Goal: Communication & Community: Participate in discussion

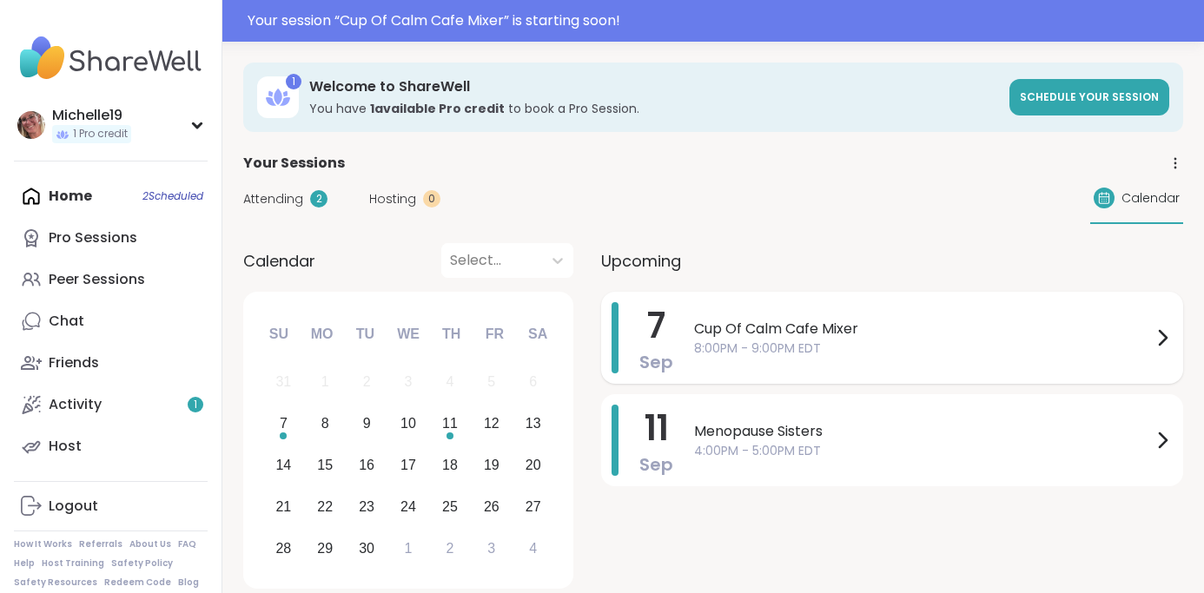
click at [744, 328] on span "Cup Of Calm Cafe Mixer" at bounding box center [923, 329] width 458 height 21
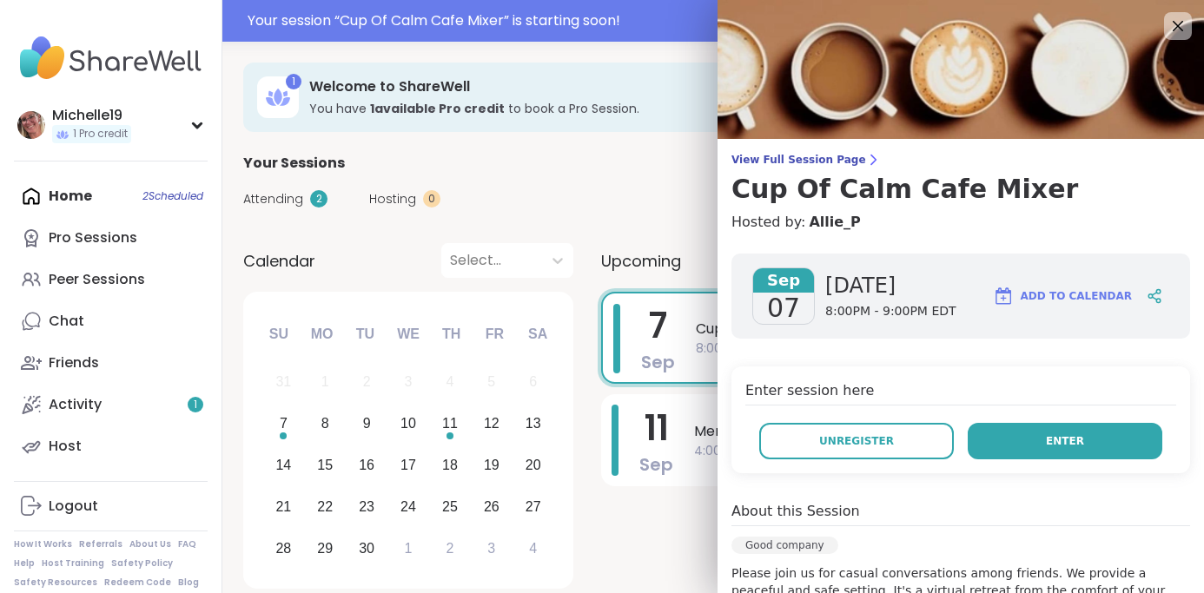
click at [1052, 443] on span "Enter" at bounding box center [1065, 442] width 38 height 16
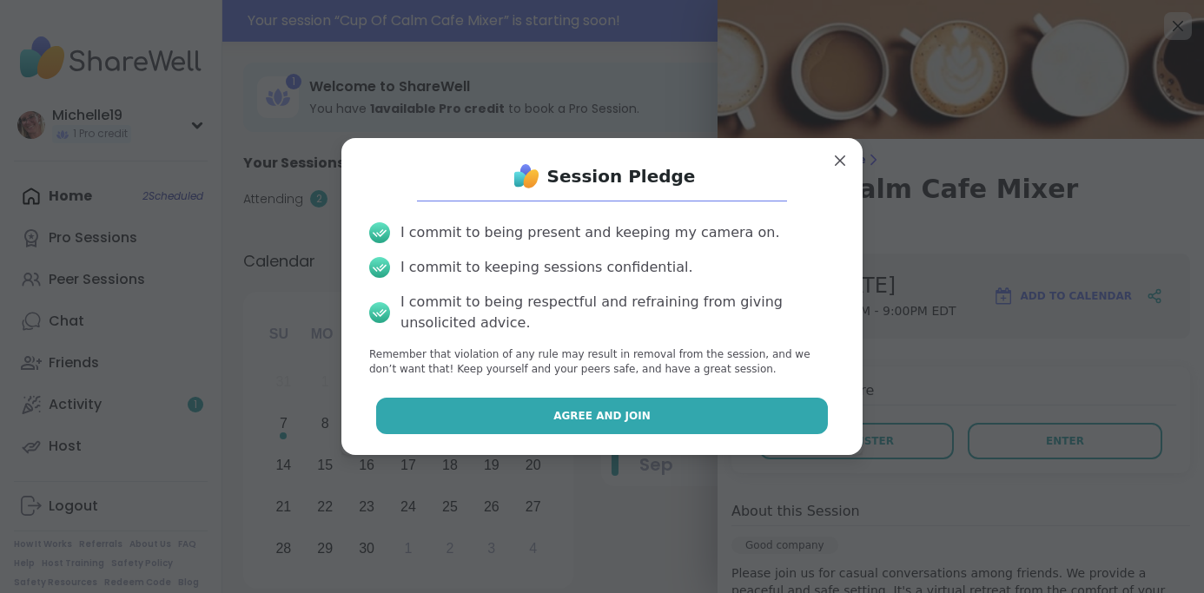
click at [584, 419] on span "Agree and Join" at bounding box center [601, 416] width 97 height 16
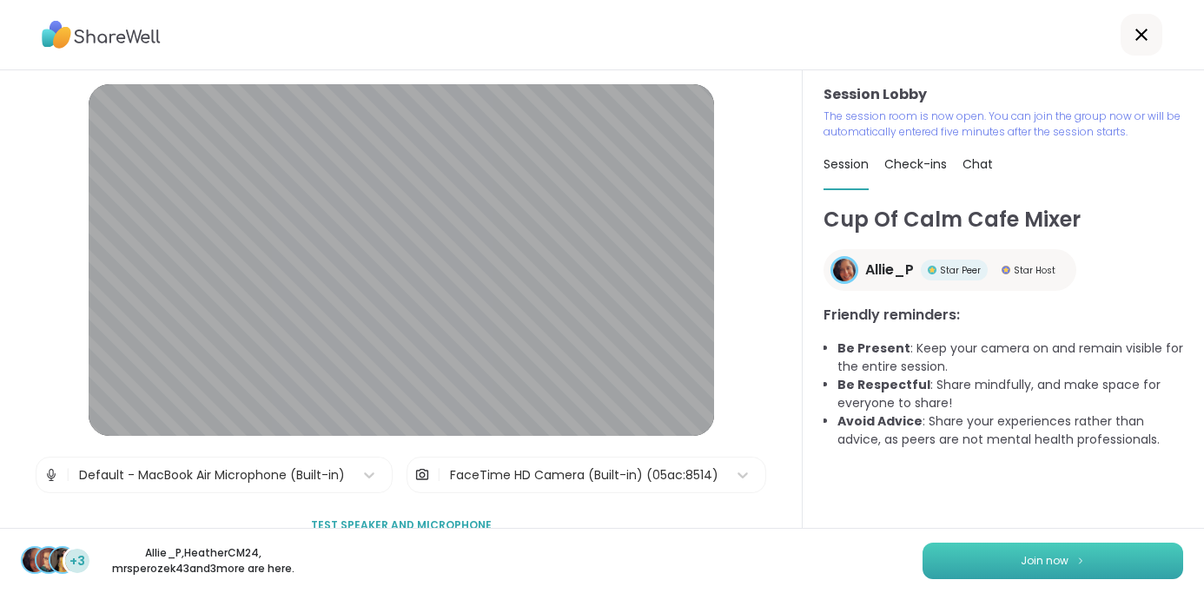
click at [1019, 556] on button "Join now" at bounding box center [1053, 561] width 261 height 36
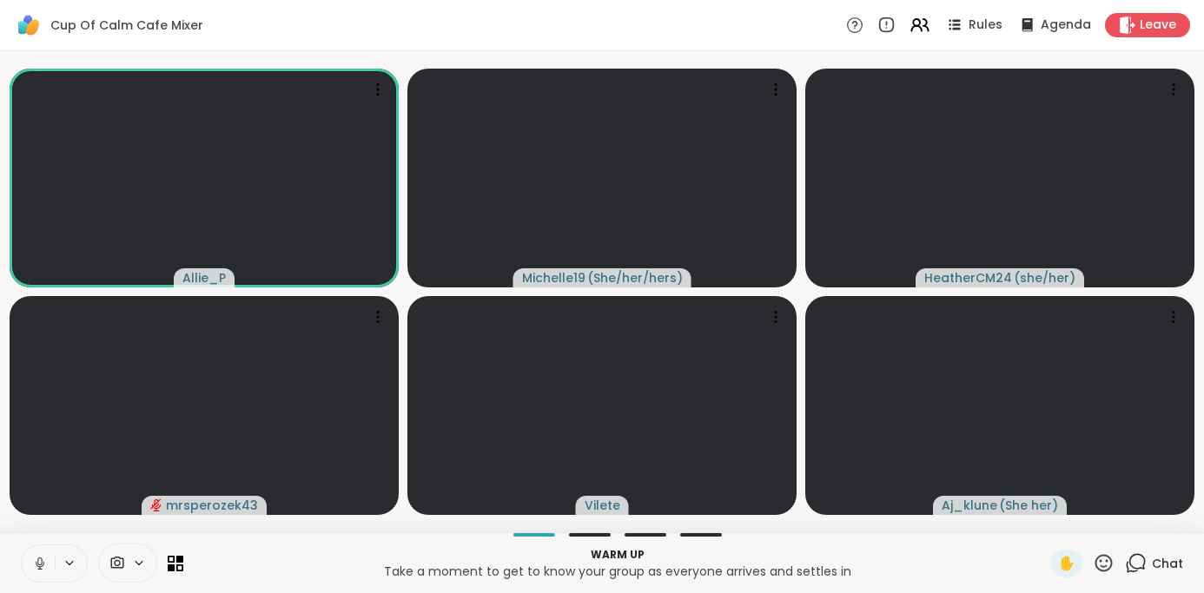
click at [504, 39] on div "Cup Of Calm Cafe Mixer Rules Agenda Leave" at bounding box center [602, 25] width 1204 height 51
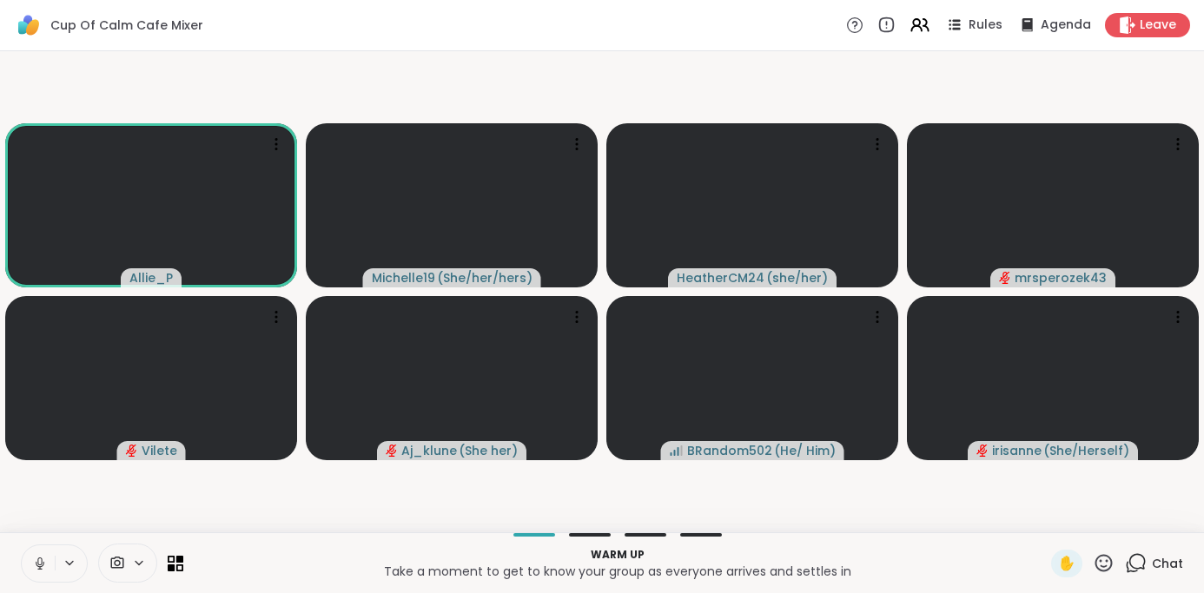
click at [35, 558] on icon at bounding box center [40, 564] width 16 height 16
click at [1134, 560] on icon at bounding box center [1136, 564] width 22 height 22
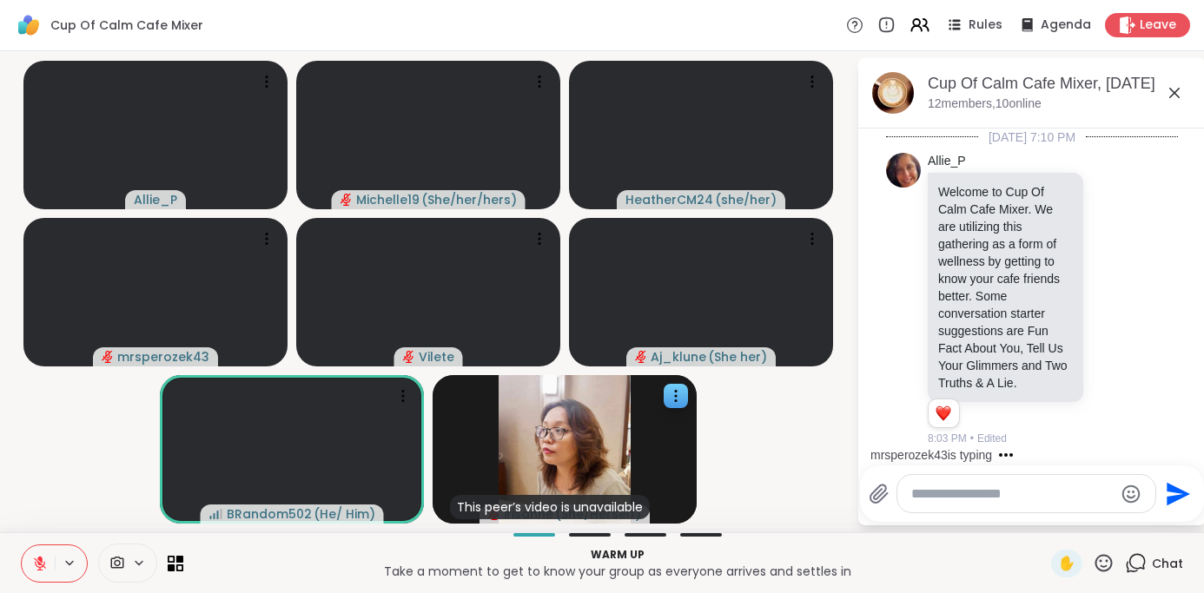
scroll to position [874, 0]
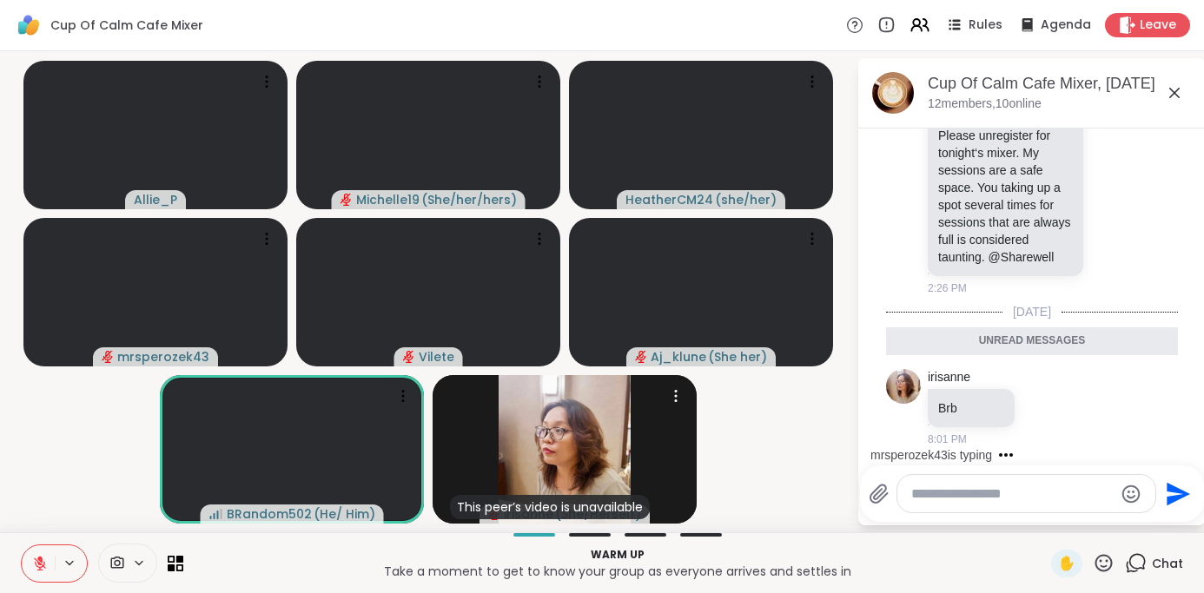
click at [36, 560] on icon at bounding box center [40, 564] width 12 height 12
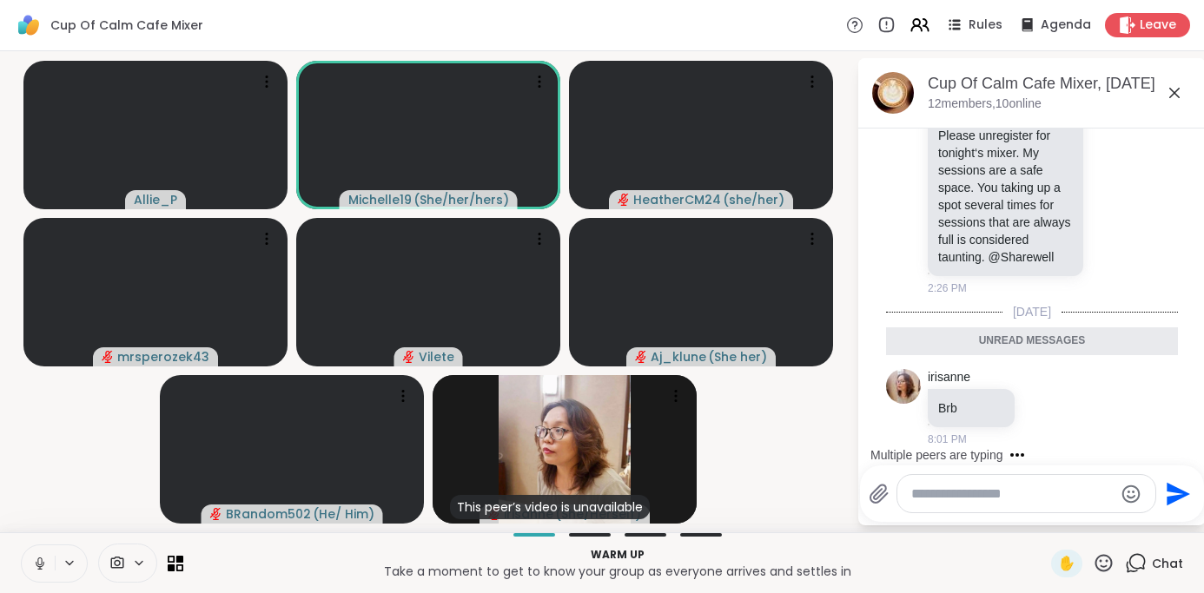
click at [923, 493] on textarea "Type your message" at bounding box center [1012, 494] width 202 height 17
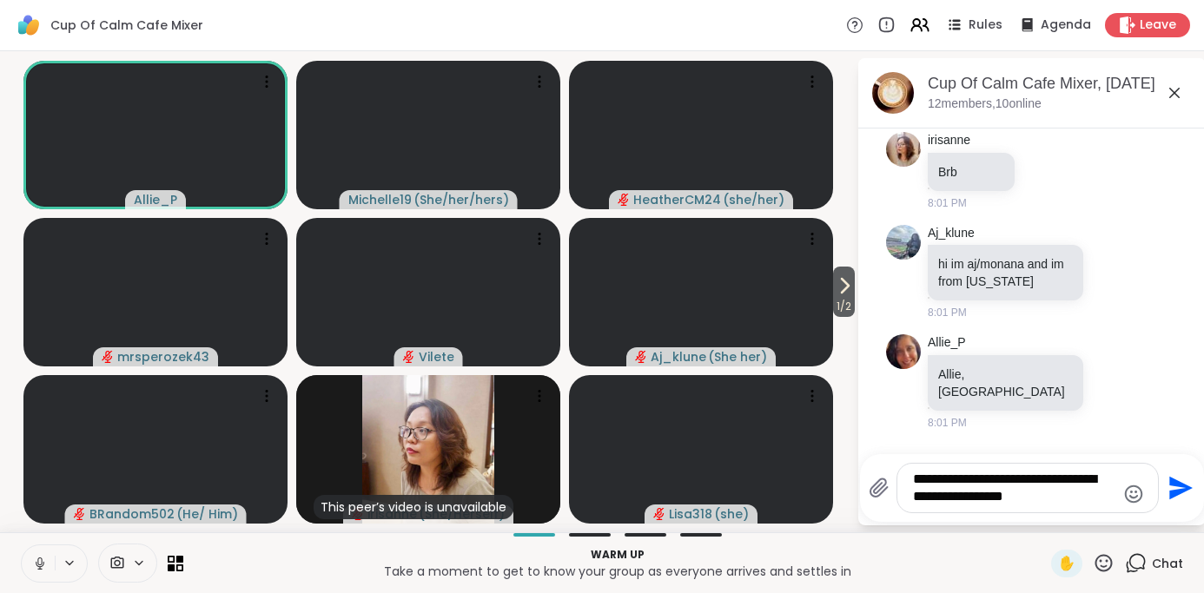
scroll to position [1140, 0]
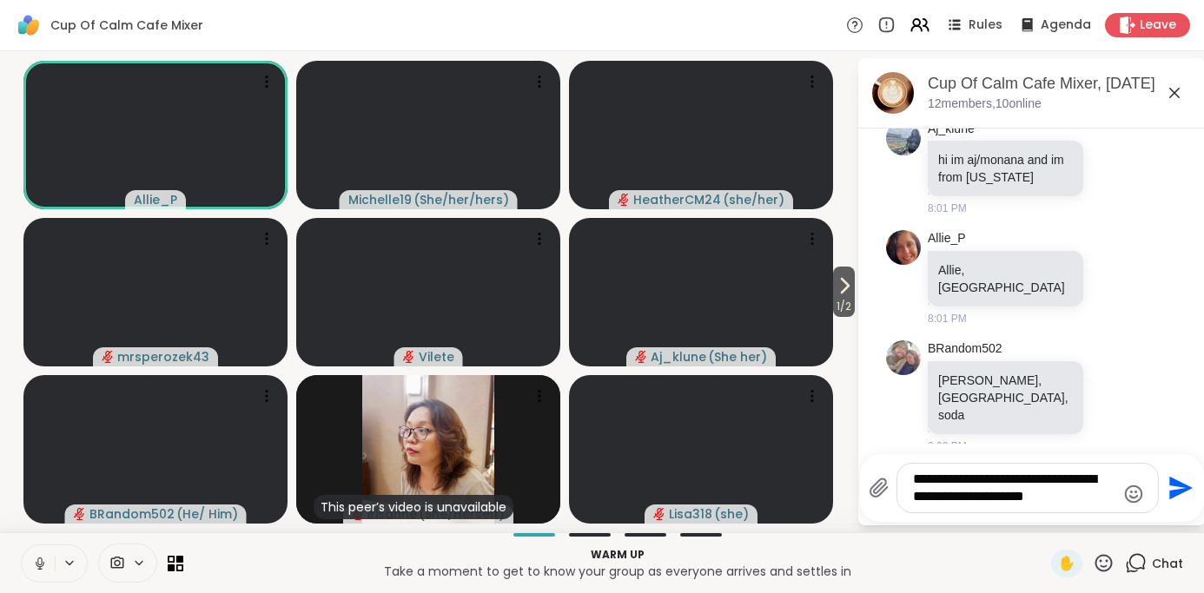
type textarea "**********"
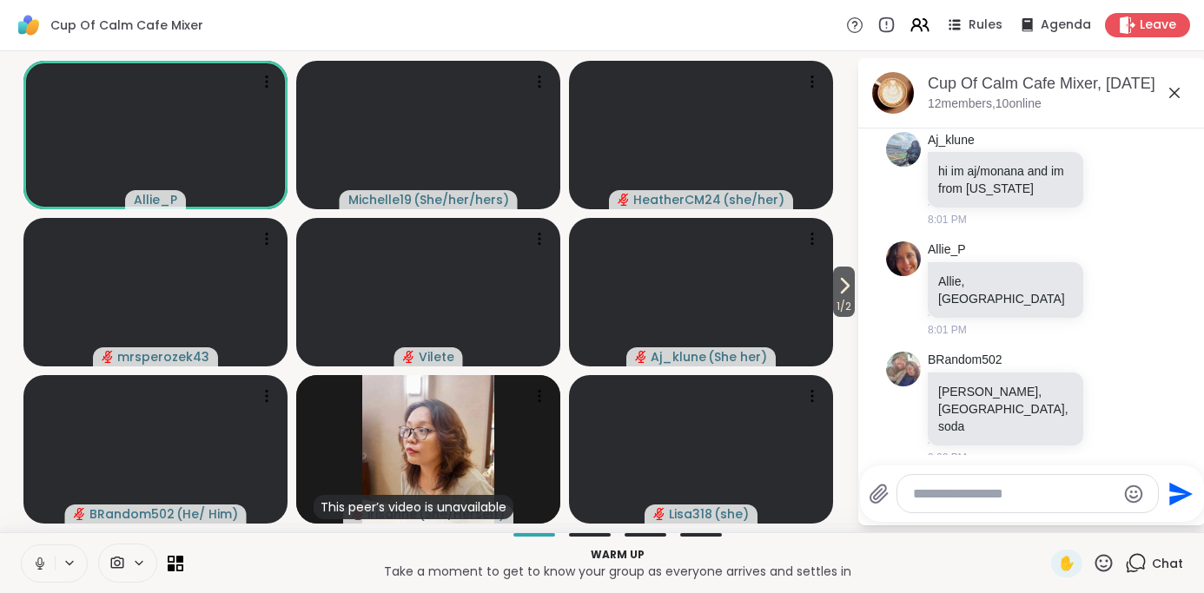
scroll to position [1255, 0]
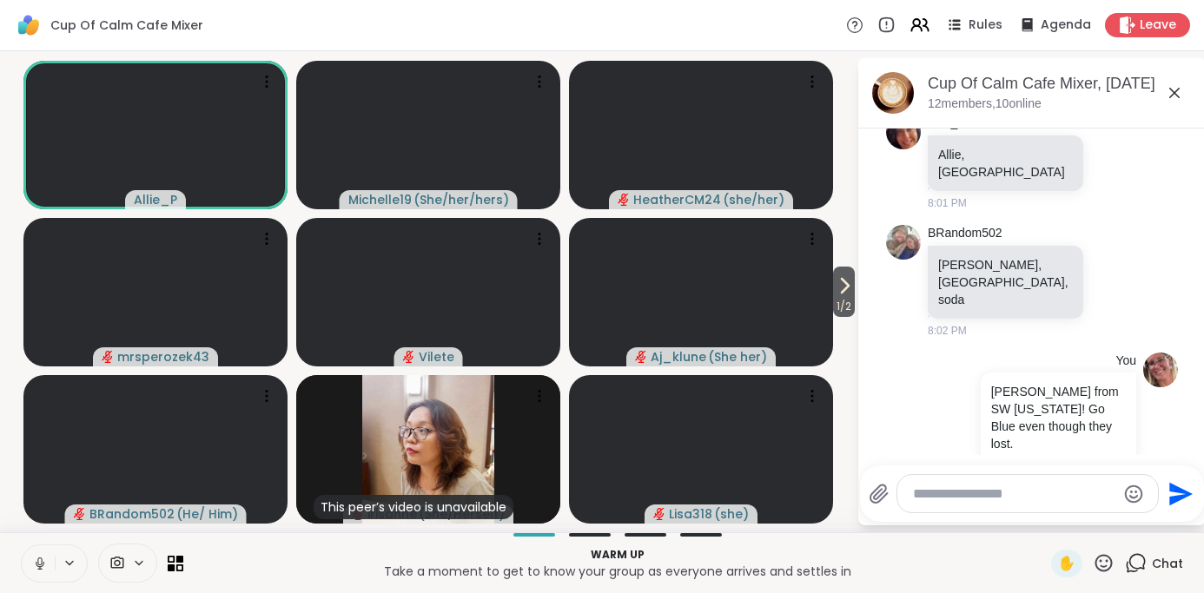
click at [45, 559] on icon at bounding box center [40, 564] width 16 height 16
click at [1172, 90] on icon at bounding box center [1174, 93] width 10 height 10
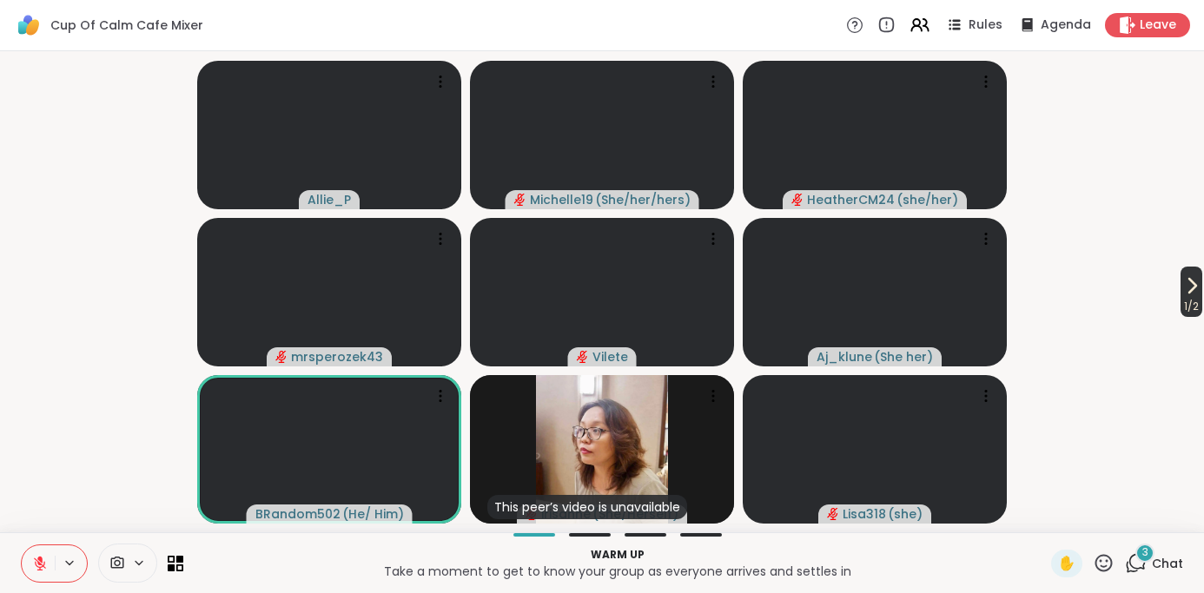
click at [1184, 283] on icon at bounding box center [1192, 285] width 21 height 21
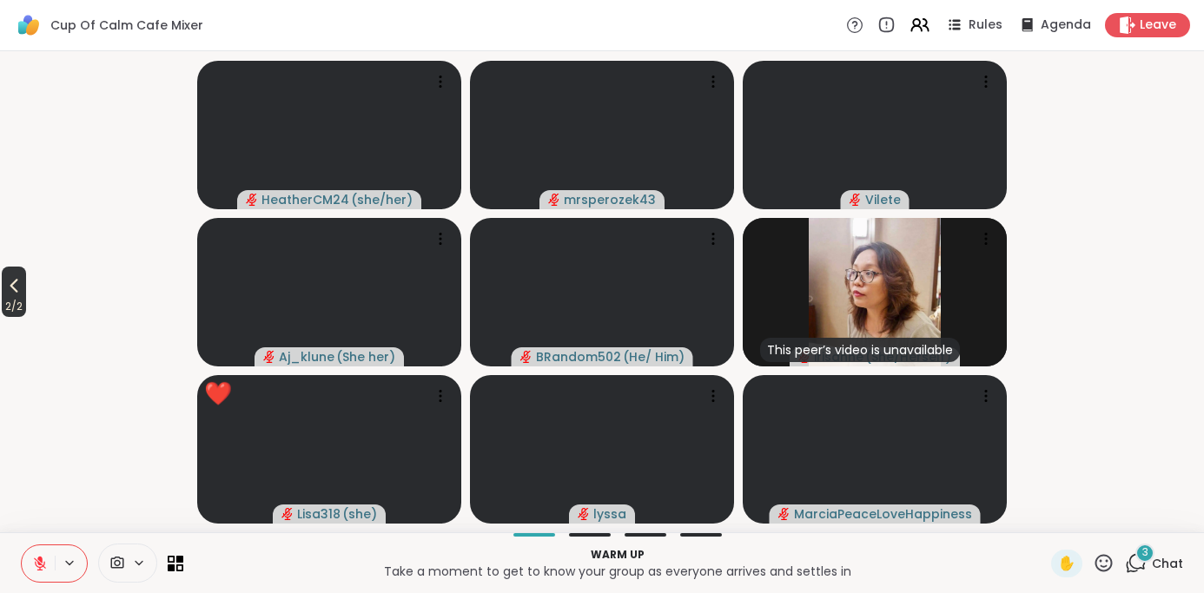
click at [22, 288] on icon at bounding box center [13, 285] width 21 height 21
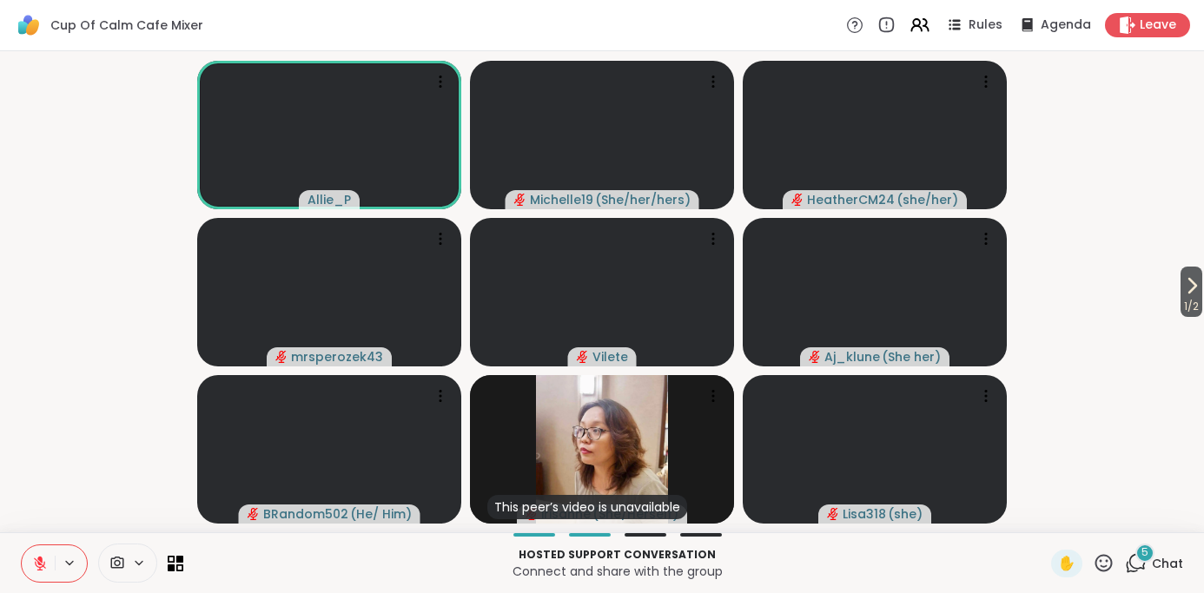
click at [1138, 567] on icon at bounding box center [1136, 564] width 22 height 22
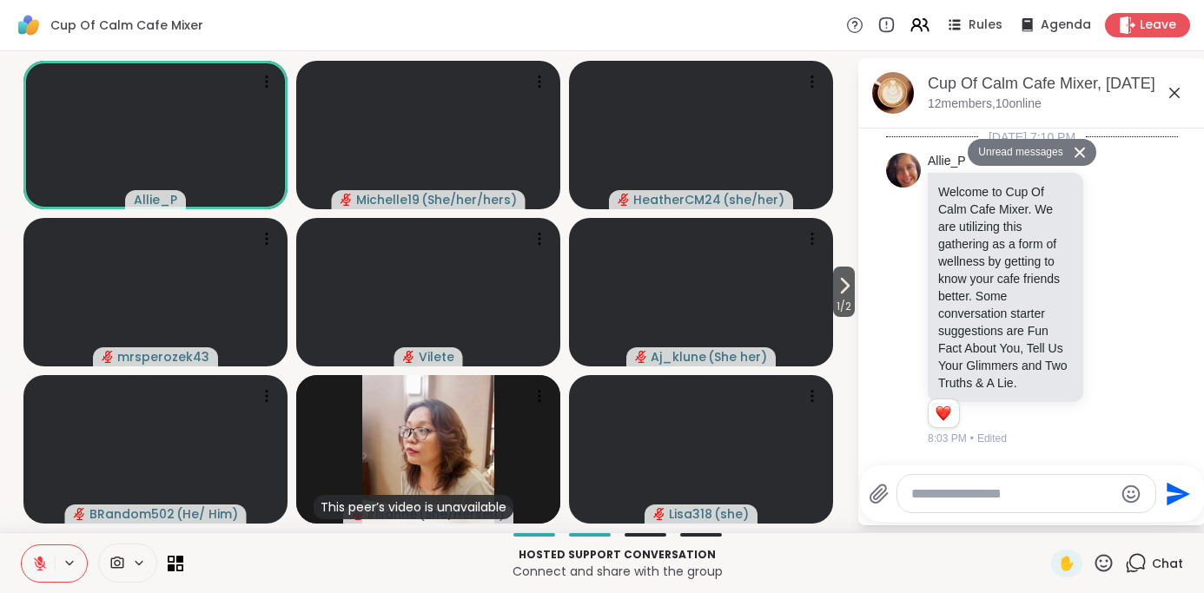
click at [922, 502] on div at bounding box center [1027, 493] width 258 height 37
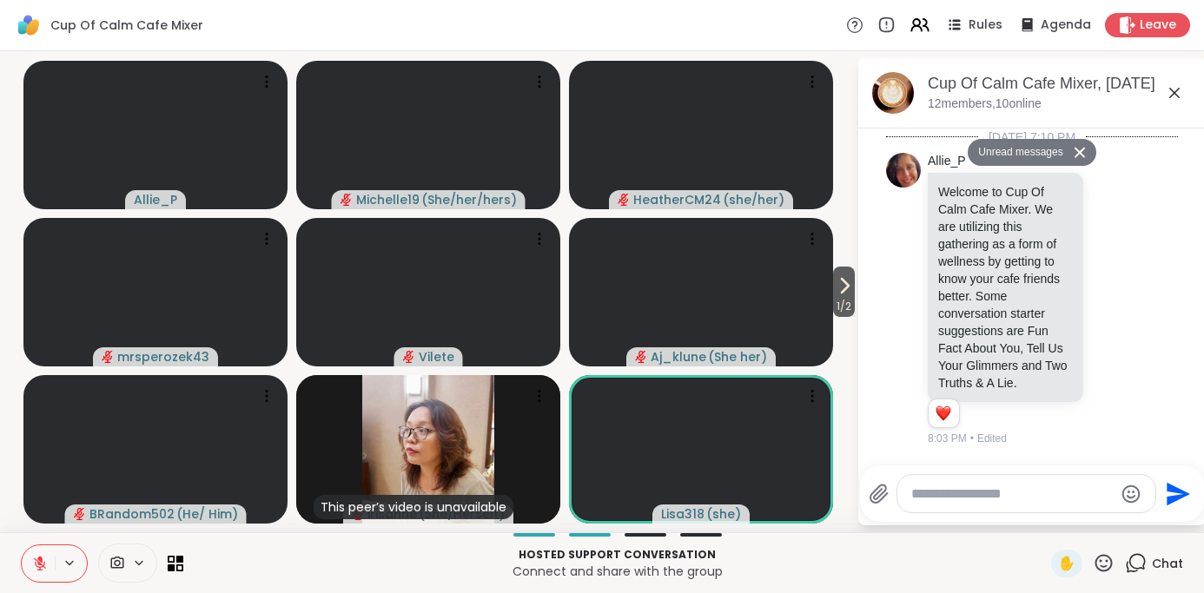
scroll to position [1802, 0]
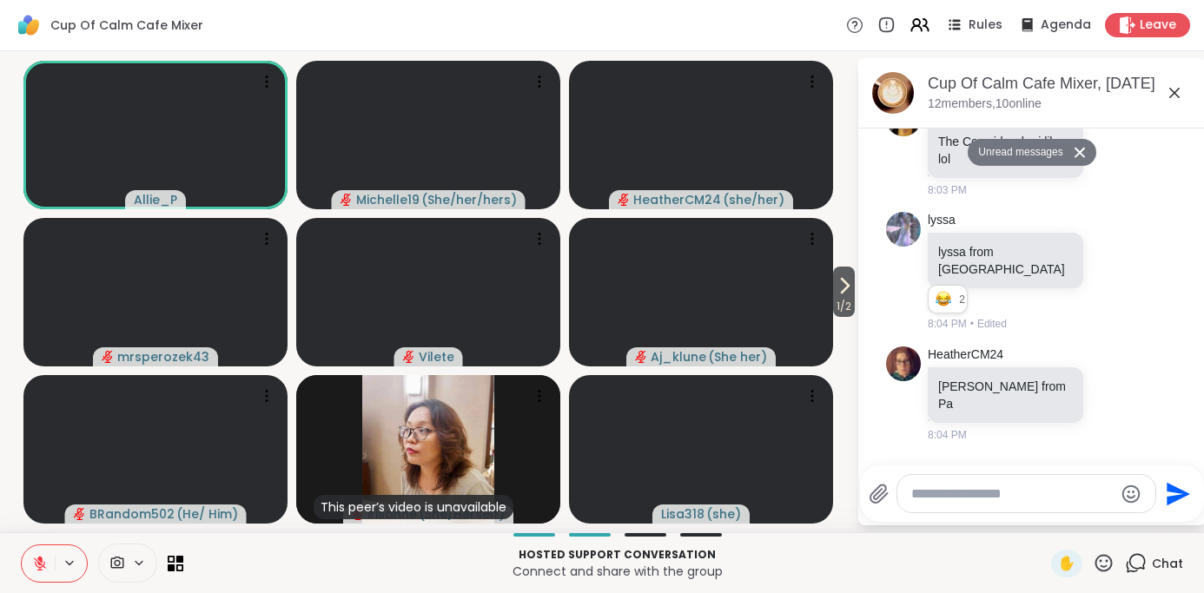
click at [922, 487] on textarea "Type your message" at bounding box center [1012, 494] width 202 height 17
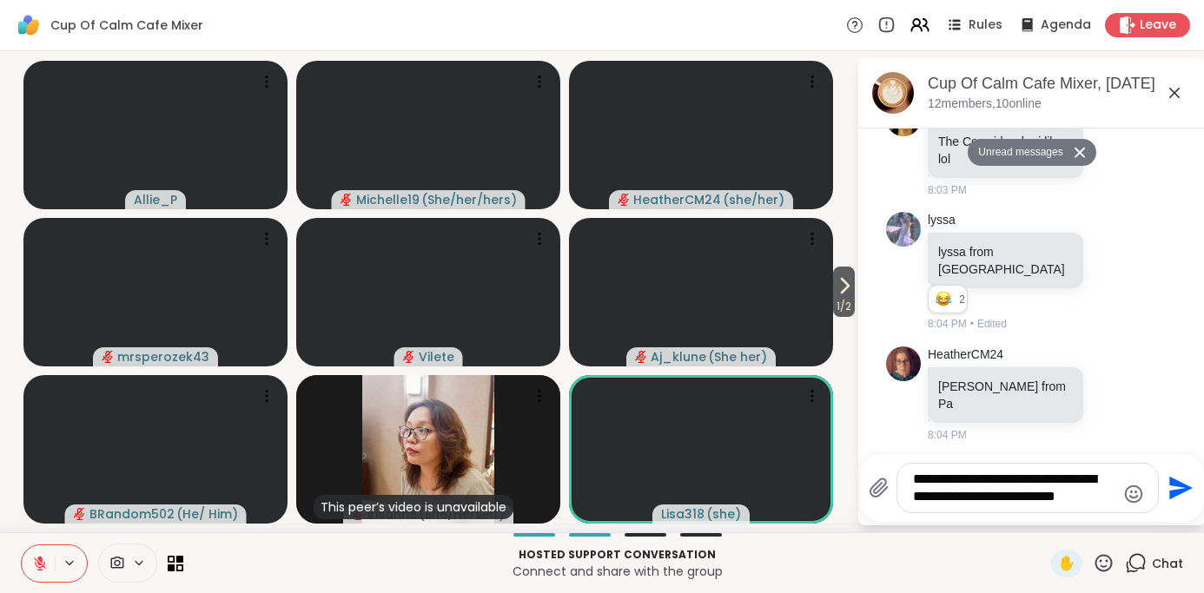
type textarea "**********"
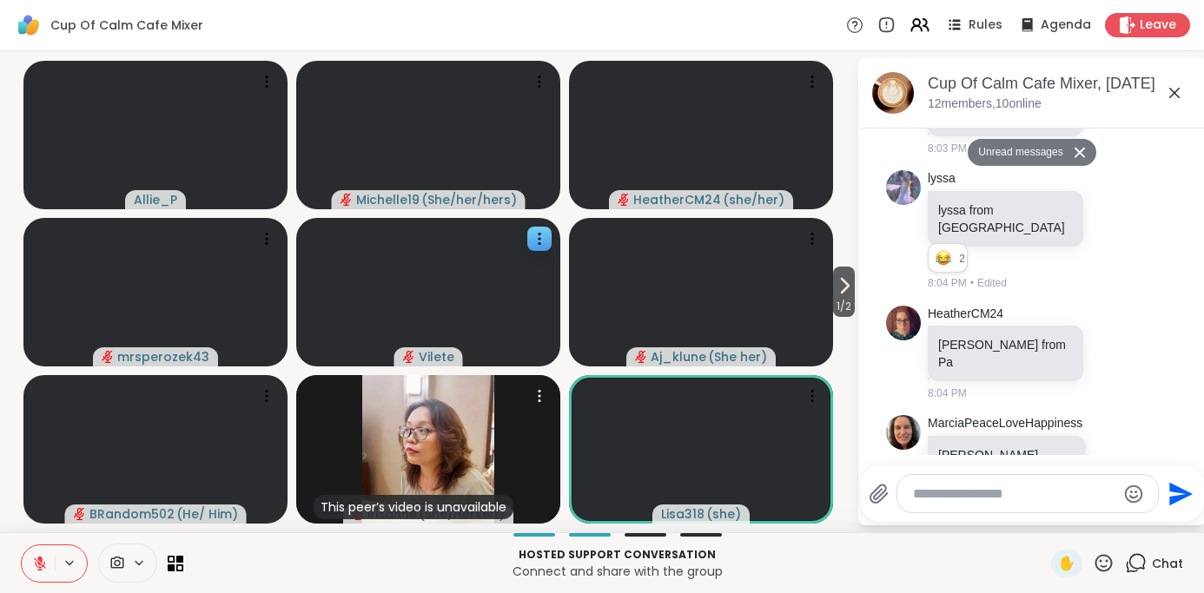
scroll to position [1888, 0]
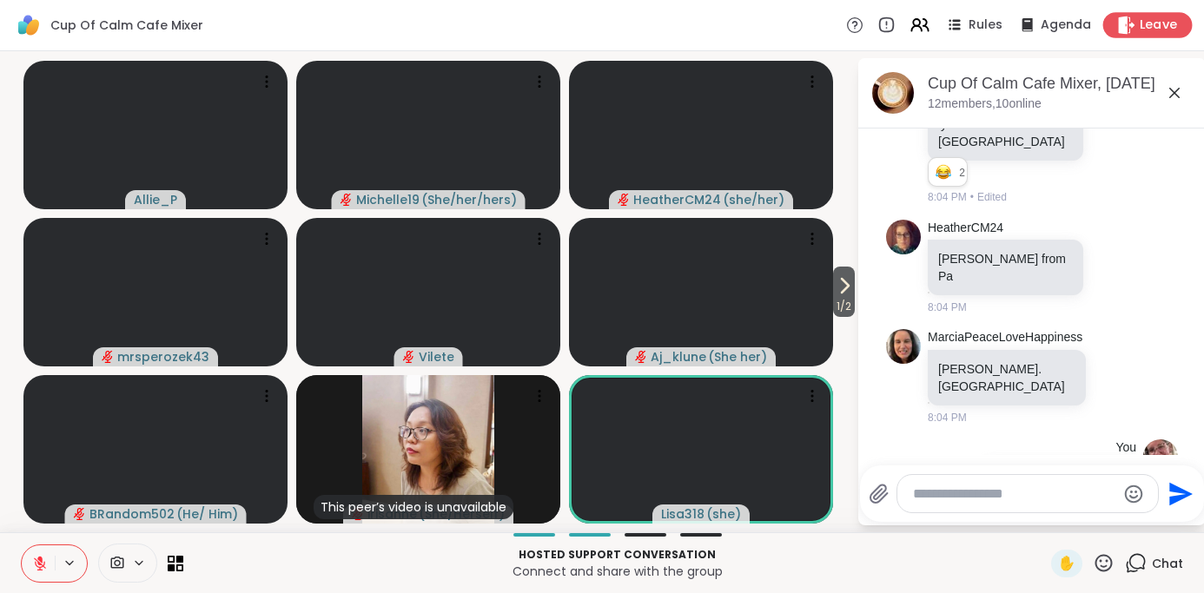
click at [1136, 25] on icon at bounding box center [1126, 25] width 18 height 18
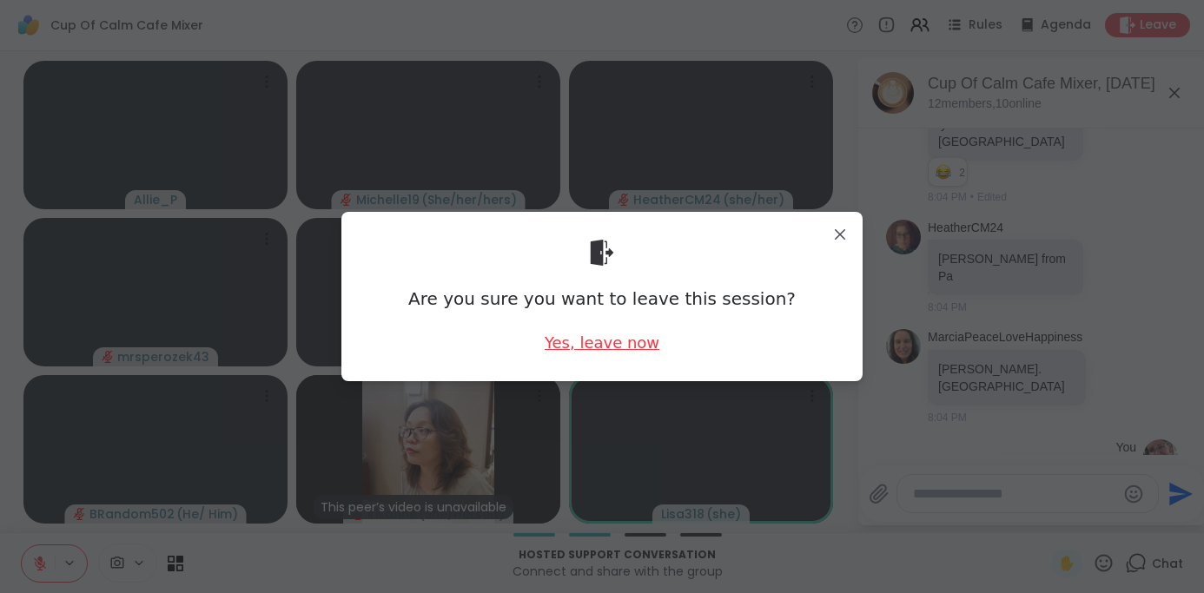
click at [604, 342] on div "Yes, leave now" at bounding box center [602, 343] width 115 height 22
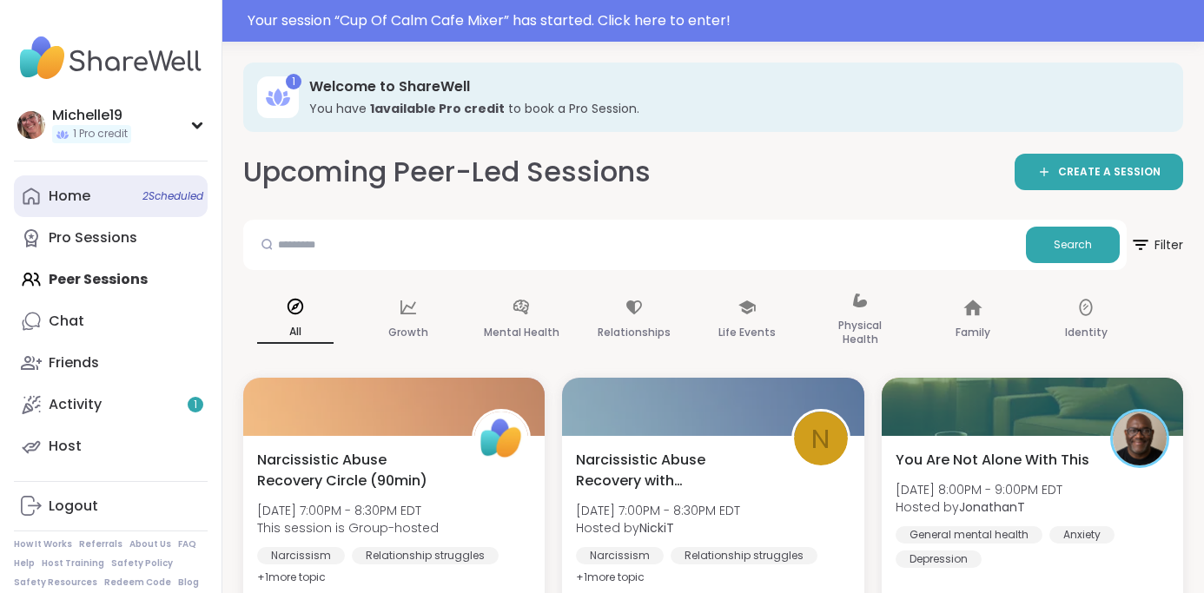
click at [142, 193] on span "2 Scheduled" at bounding box center [172, 196] width 61 height 14
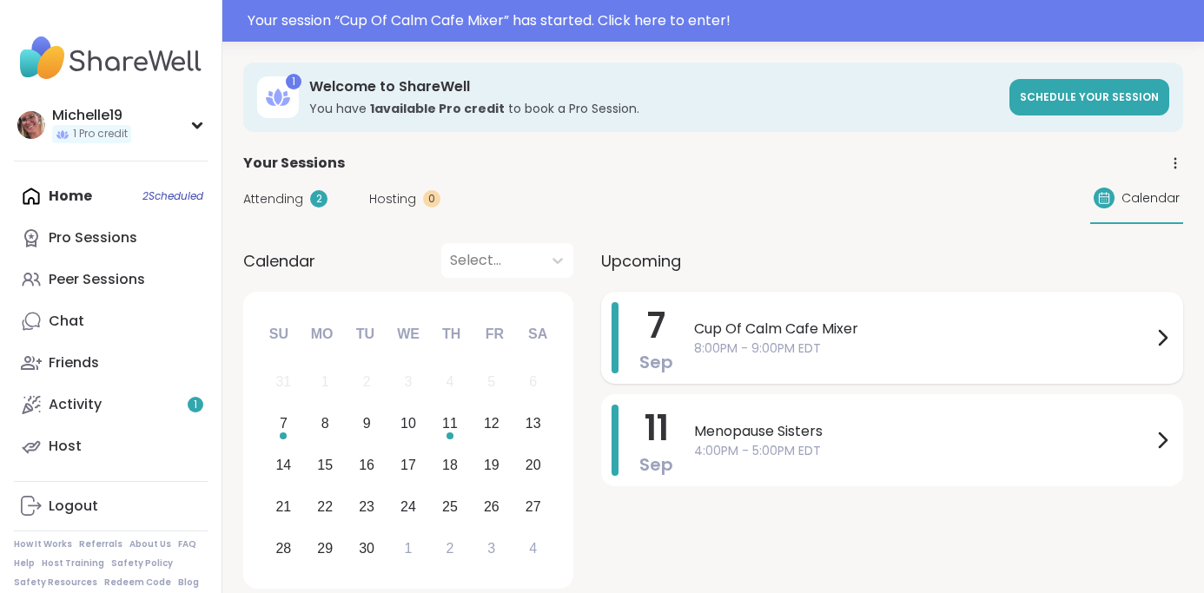
click at [747, 330] on span "Cup Of Calm Cafe Mixer" at bounding box center [923, 329] width 458 height 21
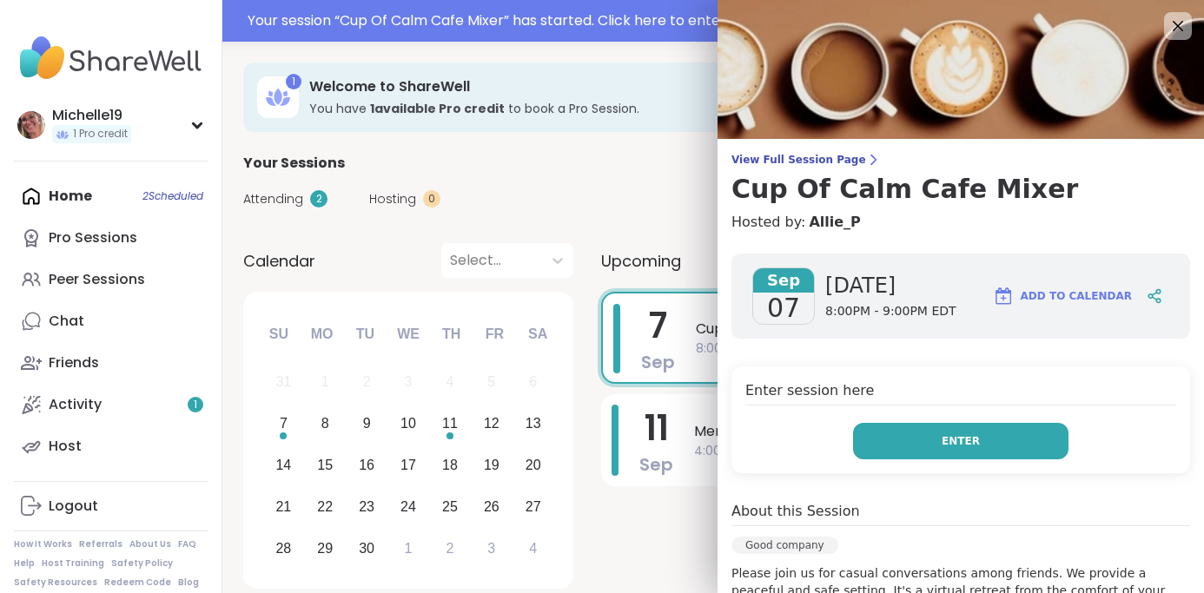
click at [898, 434] on button "Enter" at bounding box center [960, 441] width 215 height 36
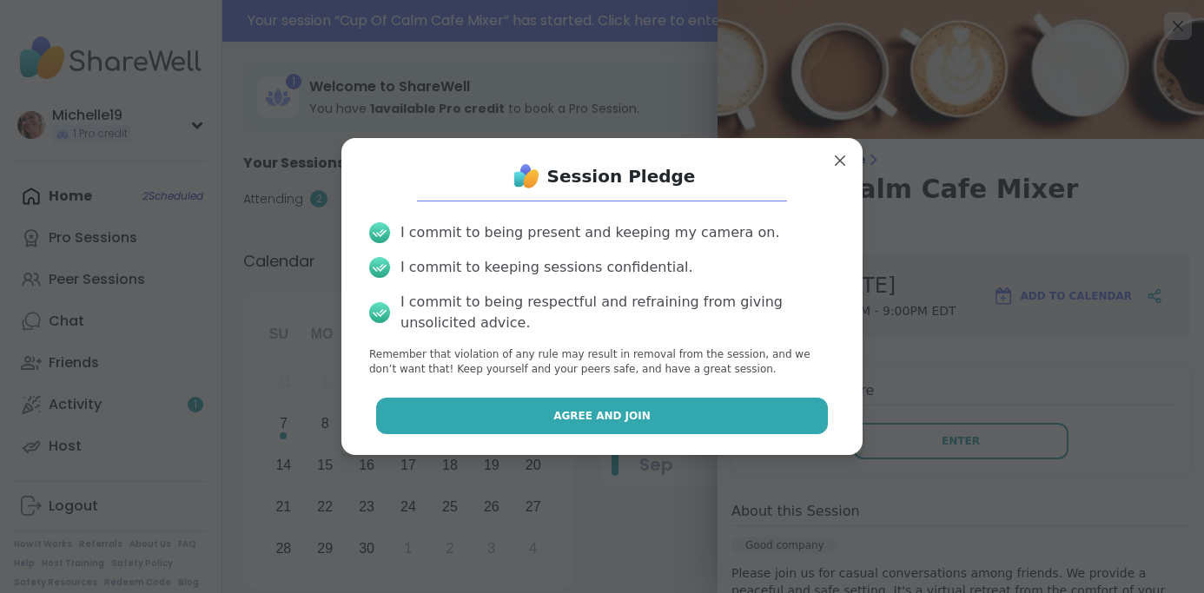
click at [554, 411] on button "Agree and Join" at bounding box center [602, 416] width 453 height 36
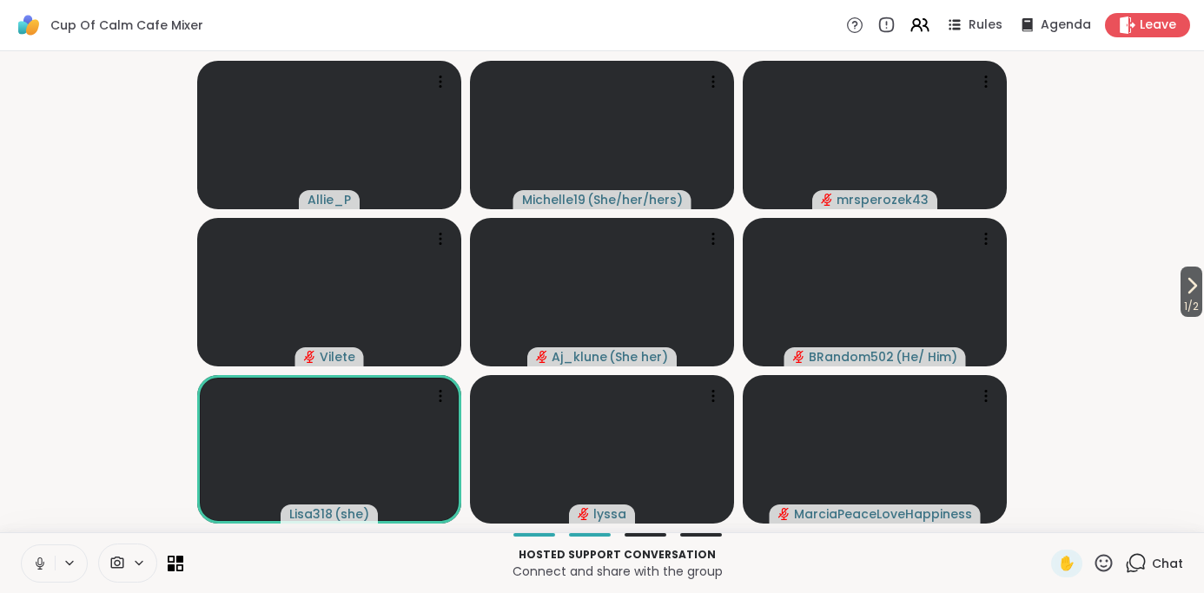
click at [41, 560] on icon at bounding box center [39, 562] width 4 height 8
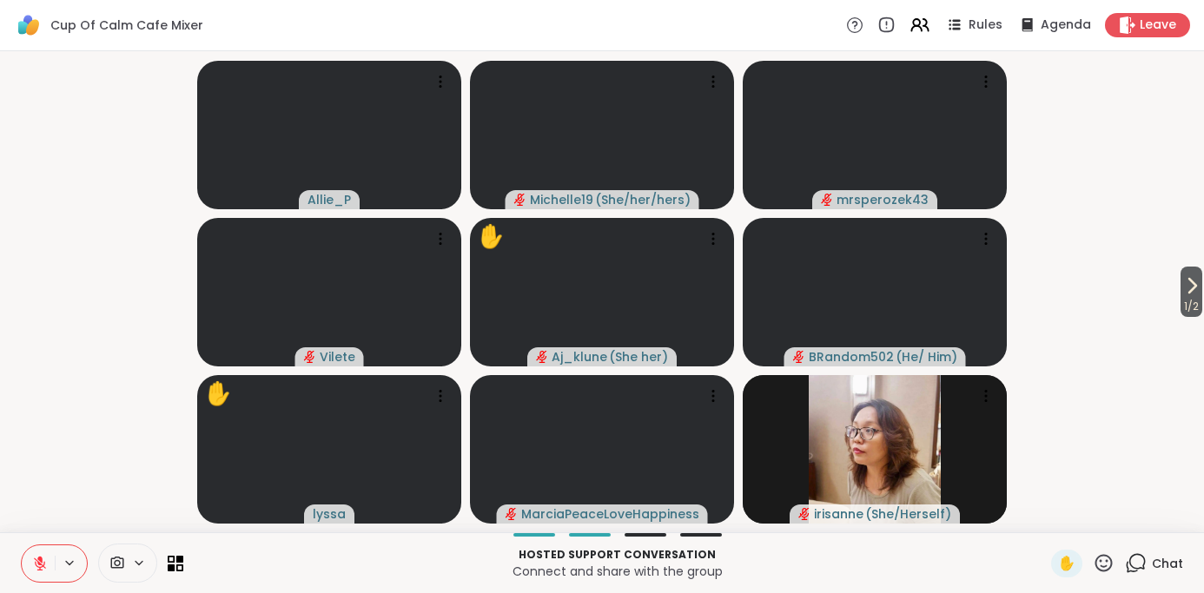
click at [32, 562] on icon at bounding box center [40, 564] width 16 height 16
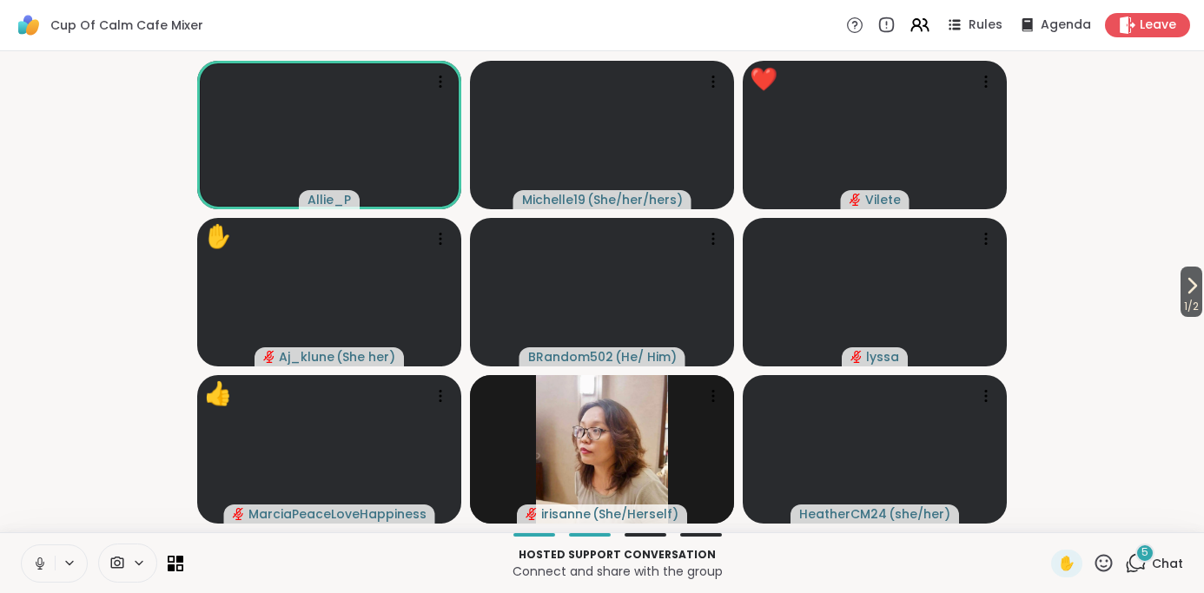
click at [1181, 300] on span "1 / 2" at bounding box center [1192, 306] width 22 height 21
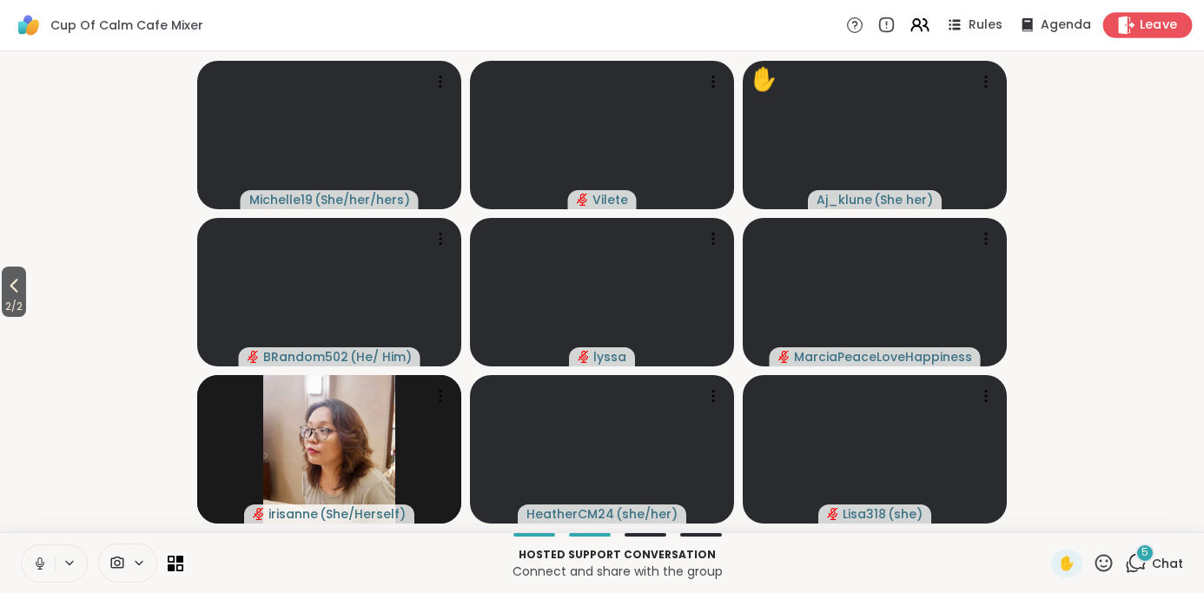
click at [1142, 29] on span "Leave" at bounding box center [1159, 26] width 38 height 18
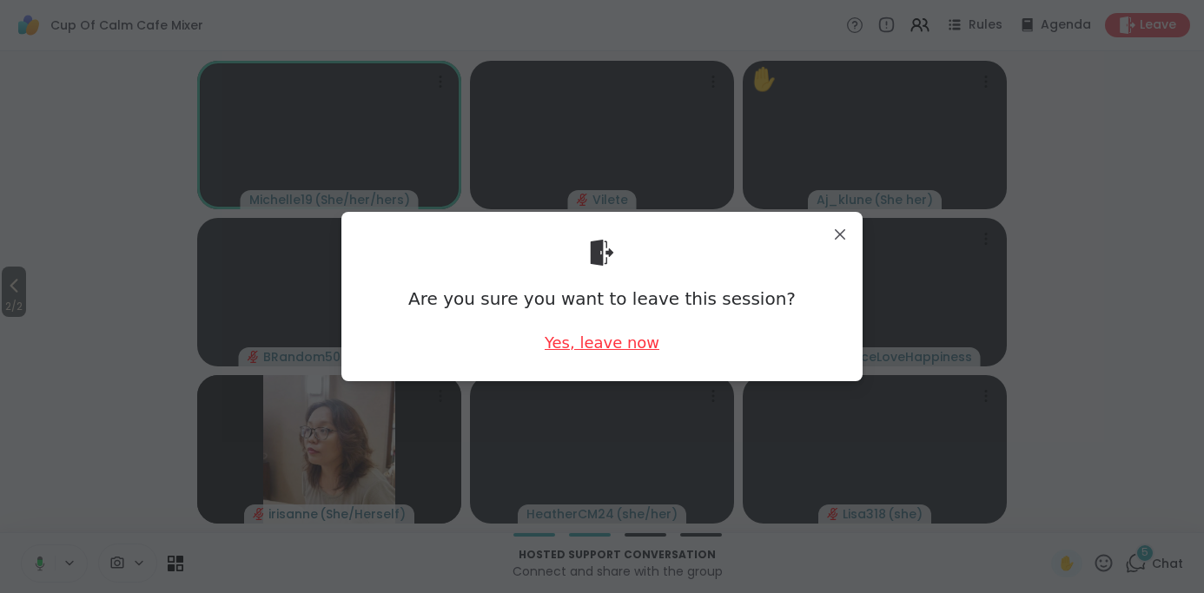
click at [582, 343] on div "Yes, leave now" at bounding box center [602, 343] width 115 height 22
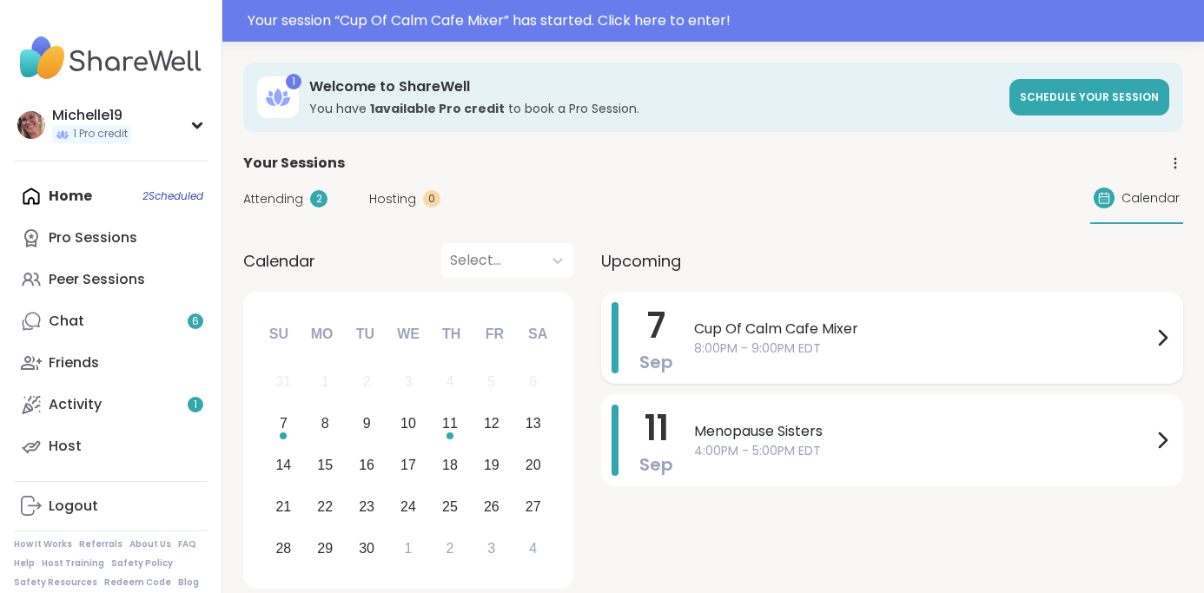
click at [748, 325] on span "Cup Of Calm Cafe Mixer" at bounding box center [923, 329] width 458 height 21
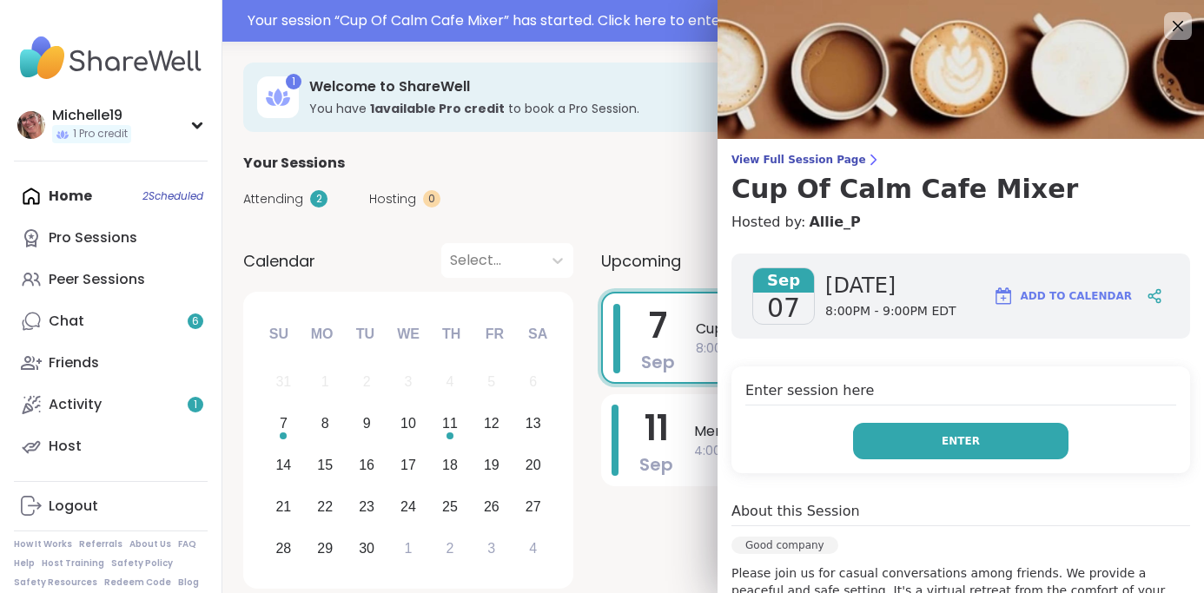
click at [934, 440] on button "Enter" at bounding box center [960, 441] width 215 height 36
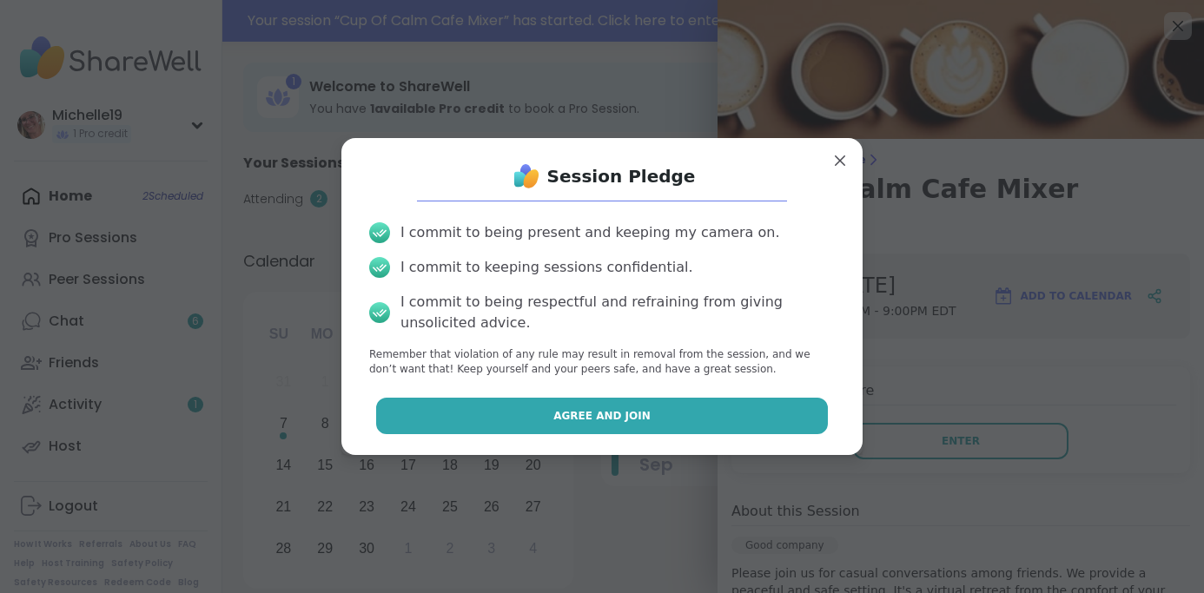
click at [717, 417] on button "Agree and Join" at bounding box center [602, 416] width 453 height 36
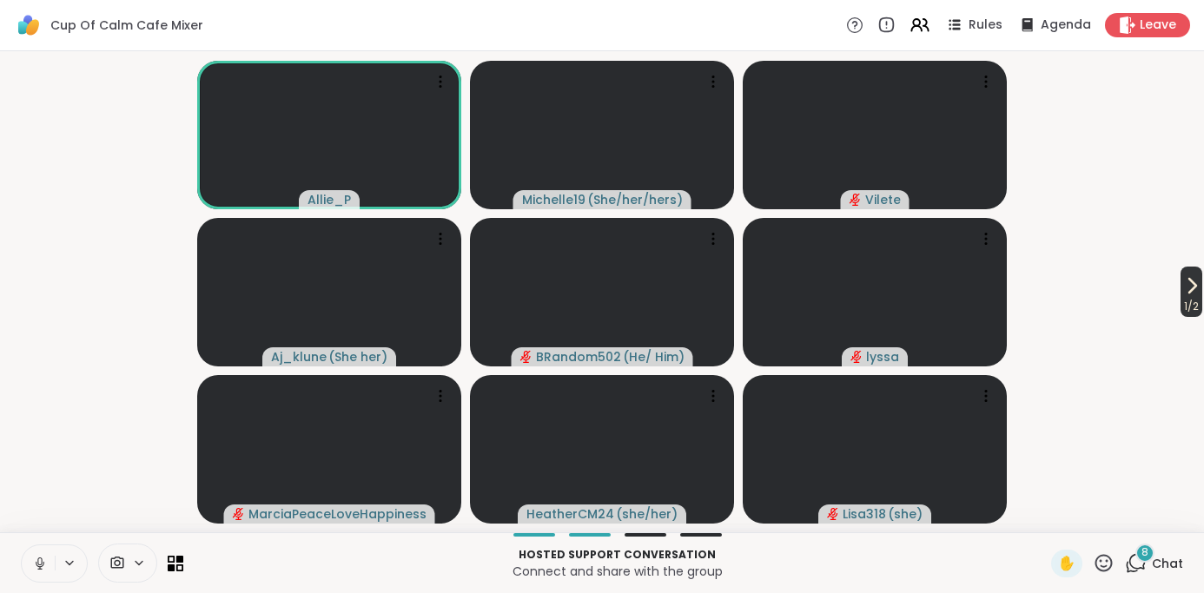
click at [1188, 283] on icon at bounding box center [1192, 285] width 21 height 21
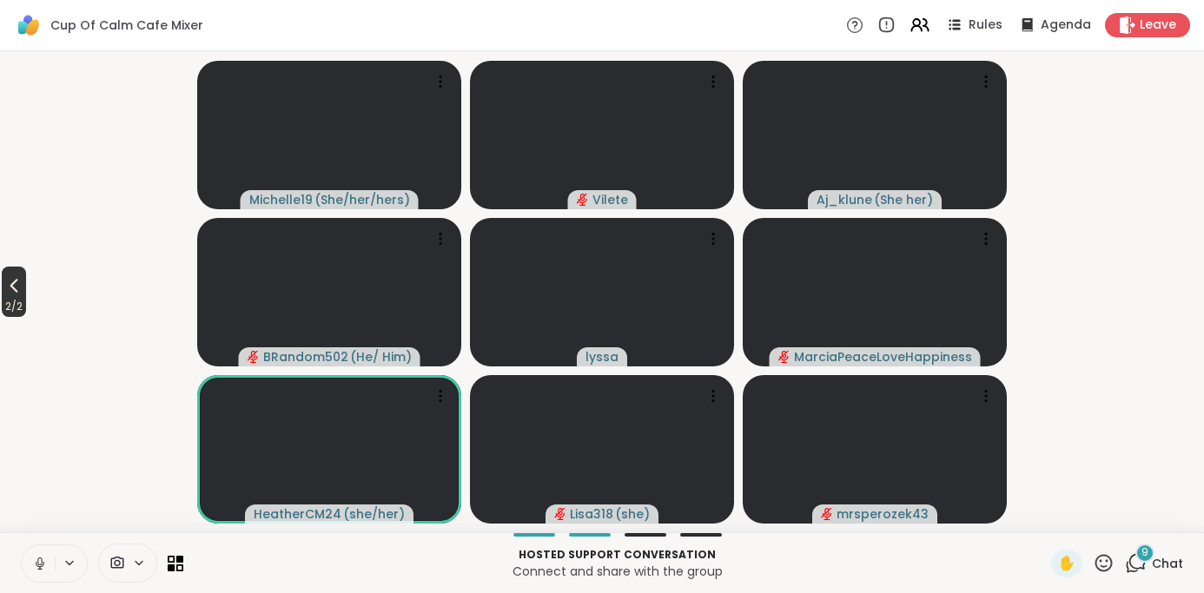
click at [10, 289] on icon at bounding box center [13, 285] width 21 height 21
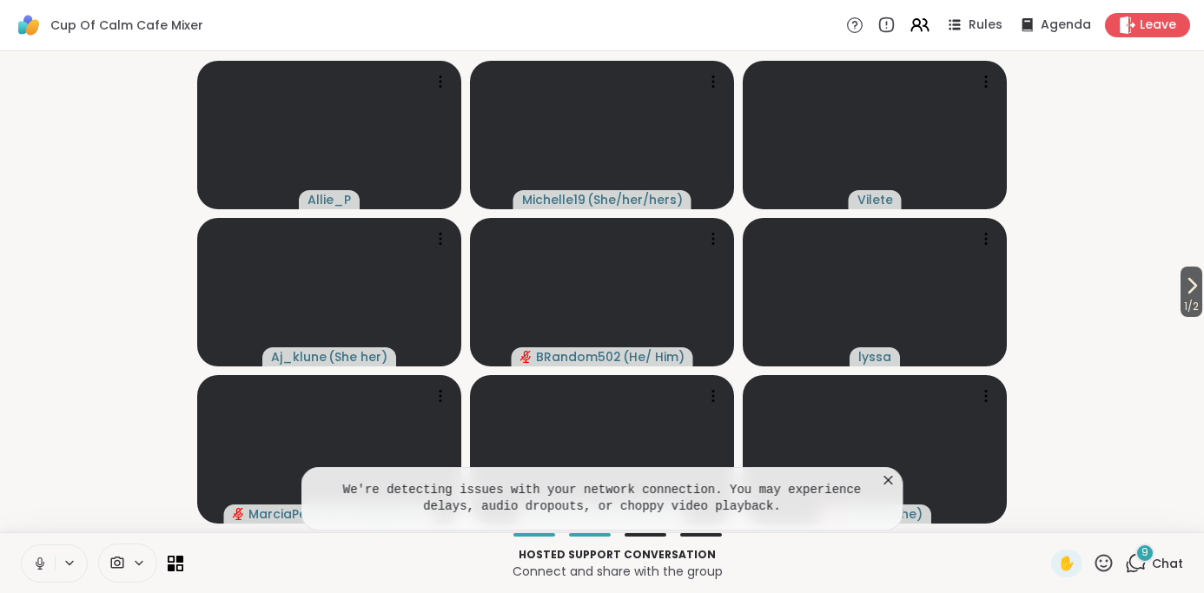
click at [881, 479] on icon at bounding box center [888, 480] width 17 height 17
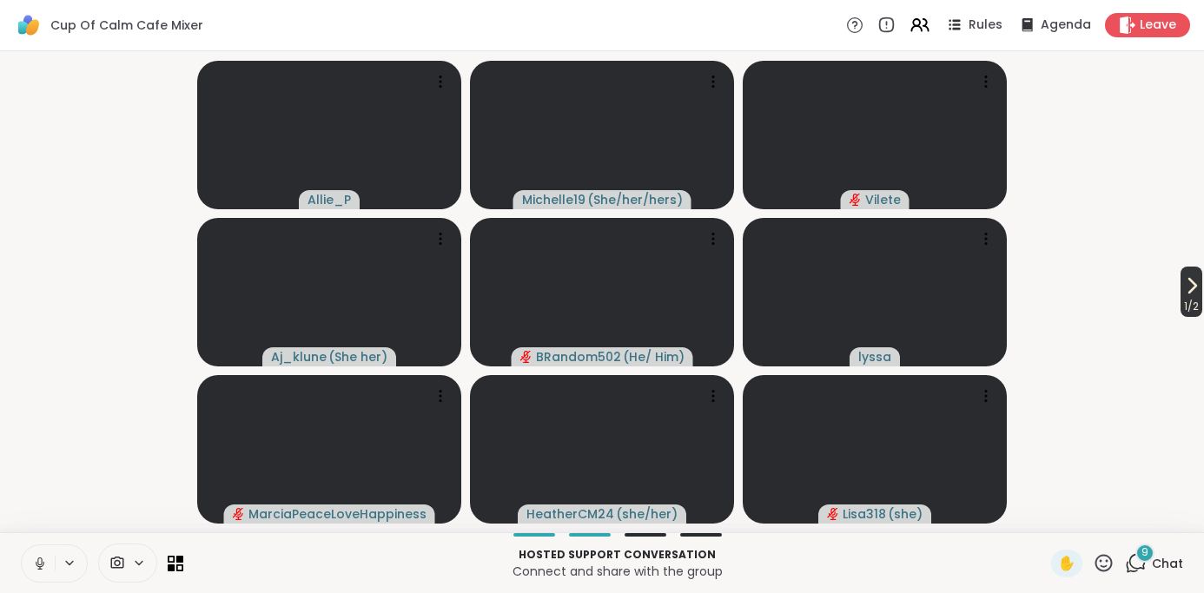
click at [1188, 294] on icon at bounding box center [1192, 285] width 21 height 21
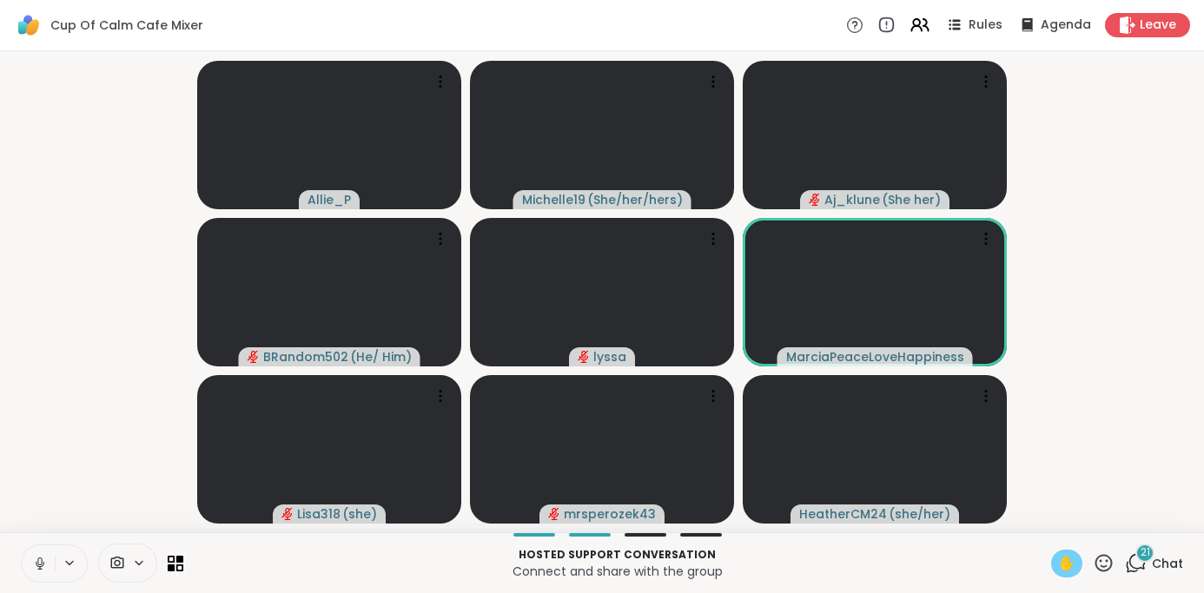
click at [1070, 565] on span "✋" at bounding box center [1066, 563] width 17 height 21
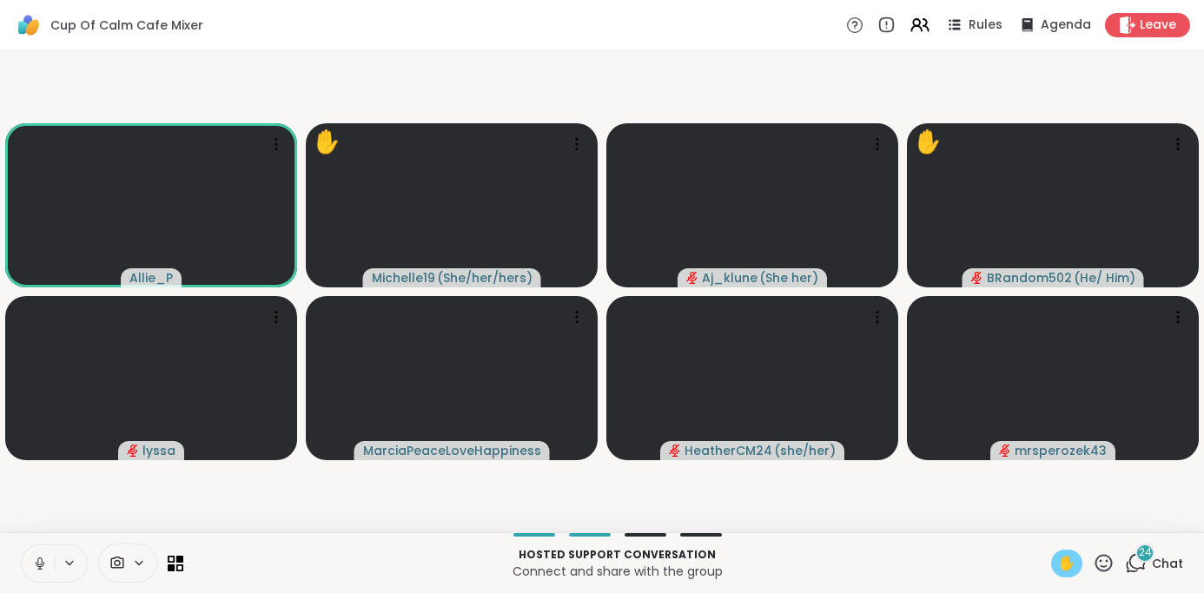
click at [30, 557] on button at bounding box center [38, 564] width 33 height 36
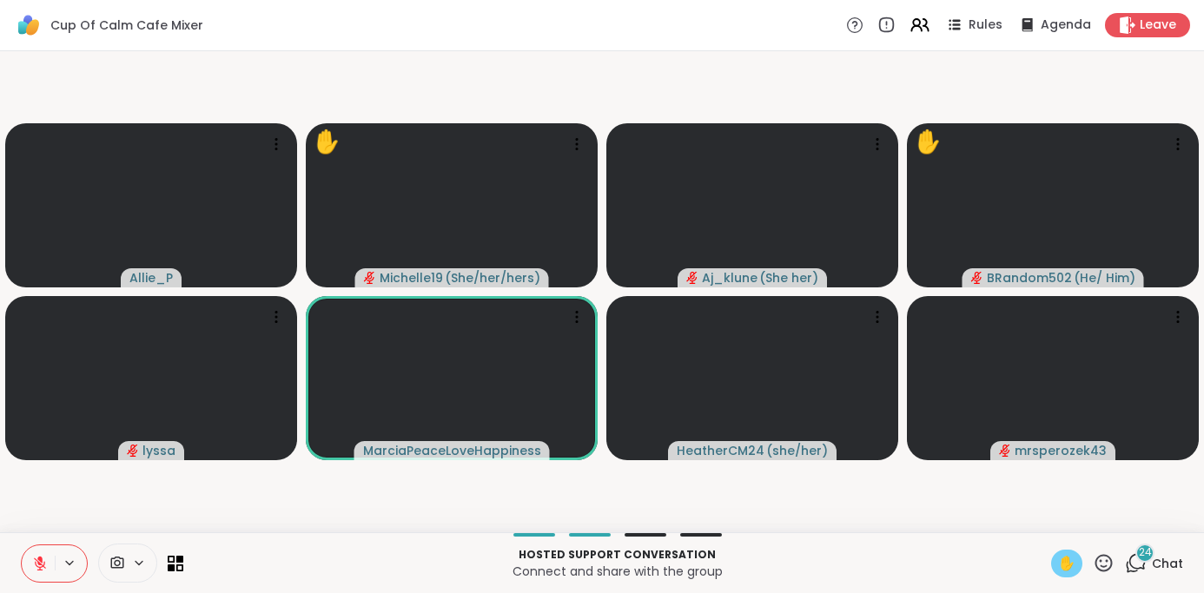
click at [35, 560] on icon at bounding box center [40, 564] width 16 height 16
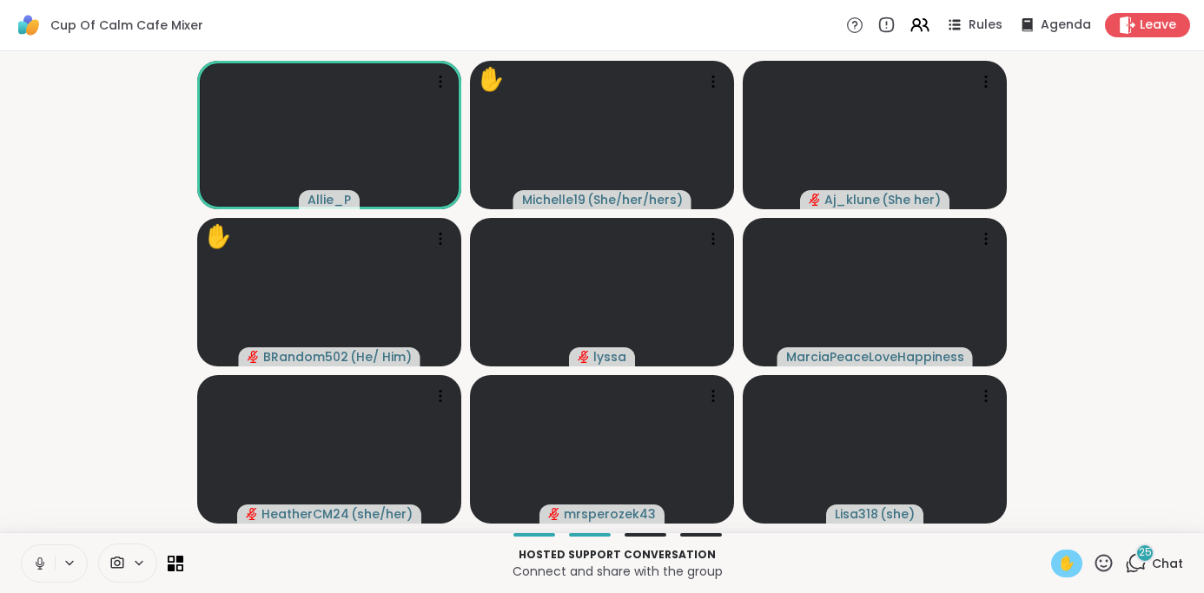
click at [1070, 561] on span "✋" at bounding box center [1066, 563] width 17 height 21
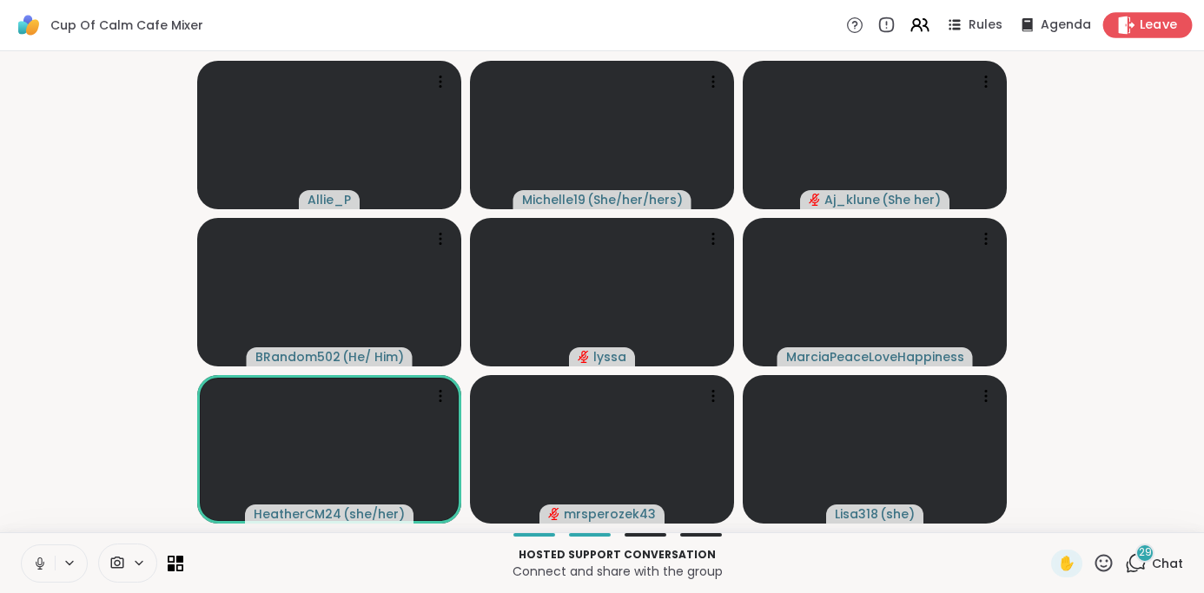
click at [1142, 23] on span "Leave" at bounding box center [1159, 26] width 38 height 18
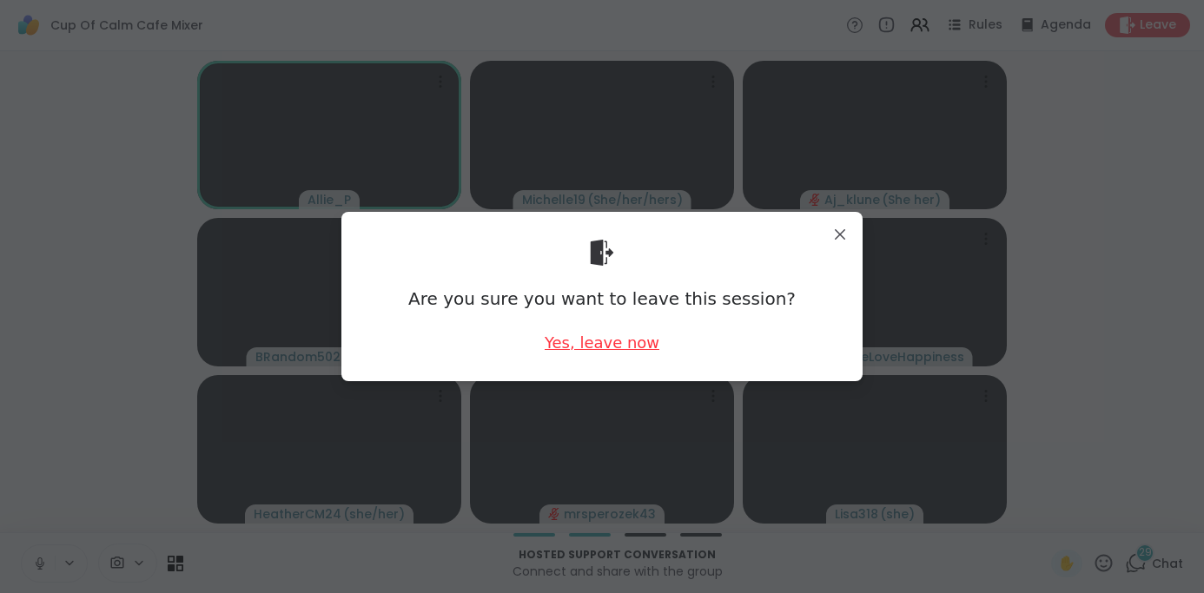
click at [599, 344] on div "Yes, leave now" at bounding box center [602, 343] width 115 height 22
